Goal: Task Accomplishment & Management: Manage account settings

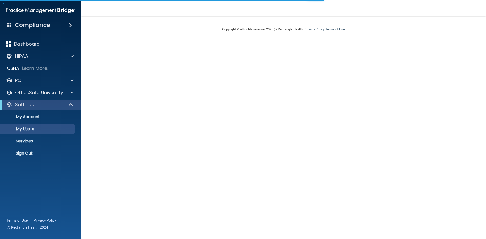
select select "20"
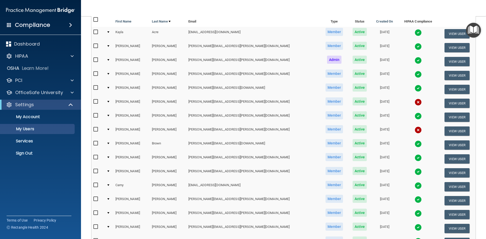
scroll to position [76, 0]
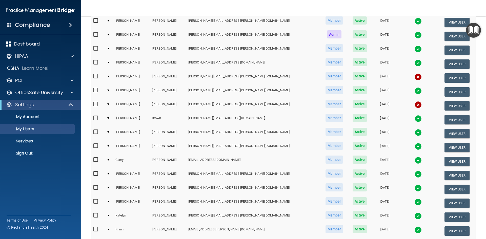
click at [97, 76] on input "checkbox" at bounding box center [96, 76] width 6 height 4
checkbox input "true"
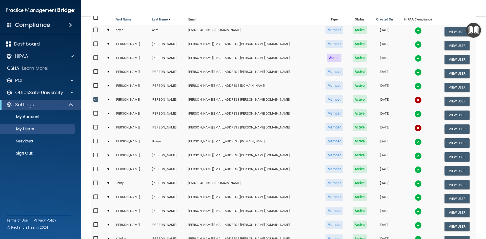
scroll to position [0, 0]
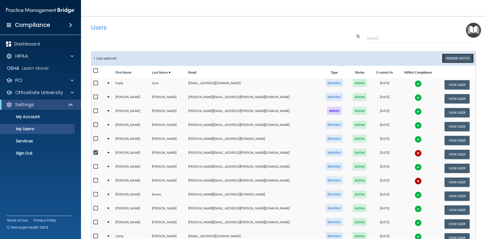
click at [458, 56] on button "Resend Invite" at bounding box center [458, 58] width 32 height 9
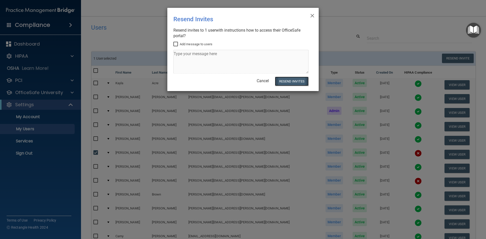
click at [292, 82] on button "Resend Invites" at bounding box center [292, 81] width 34 height 9
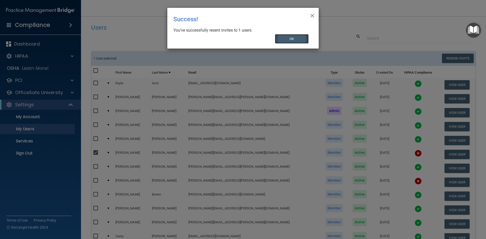
click at [287, 37] on button "OK" at bounding box center [292, 38] width 34 height 9
